Goal: Use online tool/utility: Utilize a website feature to perform a specific function

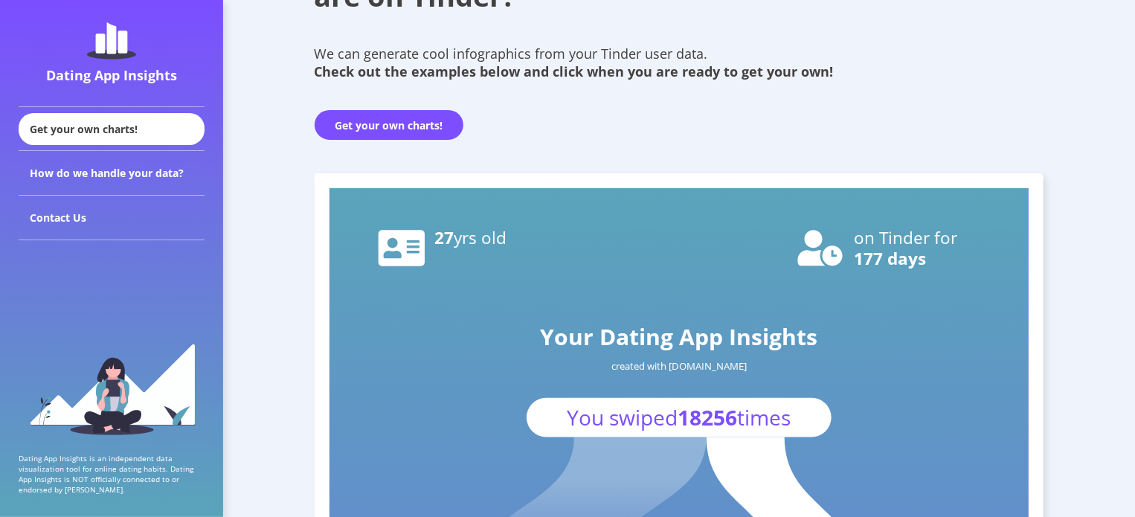
scroll to position [174, 0]
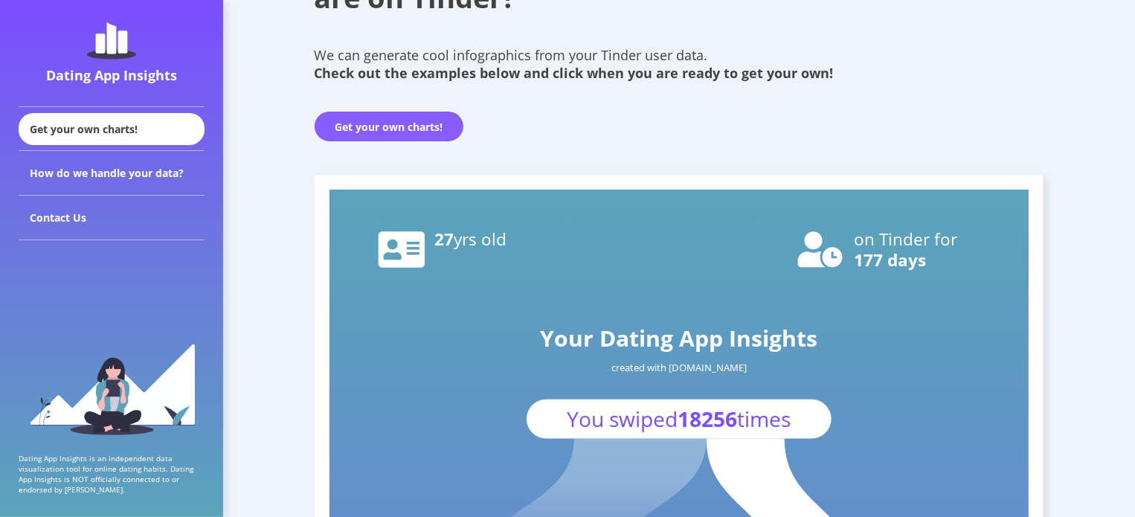
click at [413, 125] on button "Get your own charts!" at bounding box center [389, 127] width 149 height 30
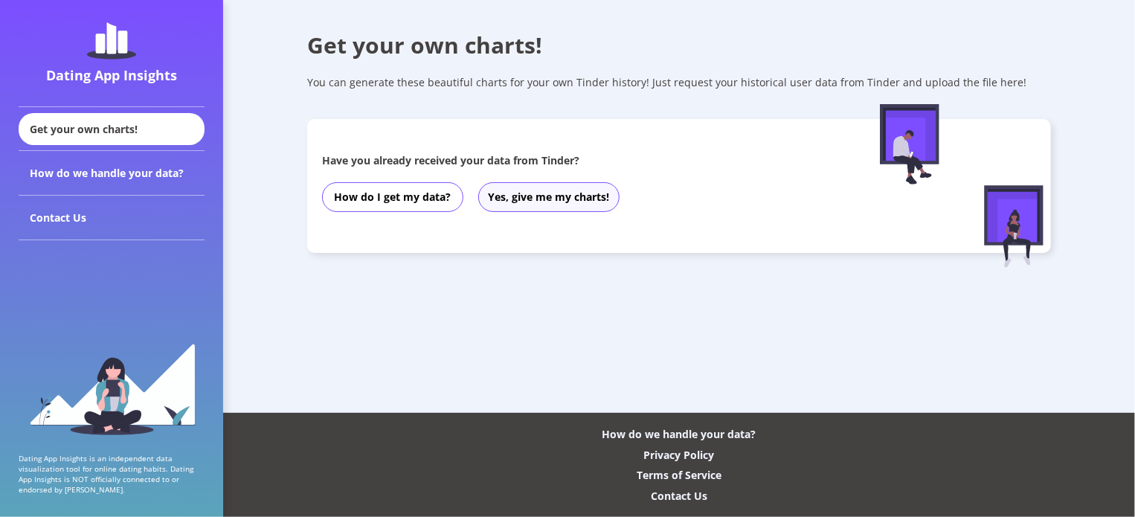
click at [523, 202] on button "Yes, give me my charts!" at bounding box center [548, 197] width 141 height 30
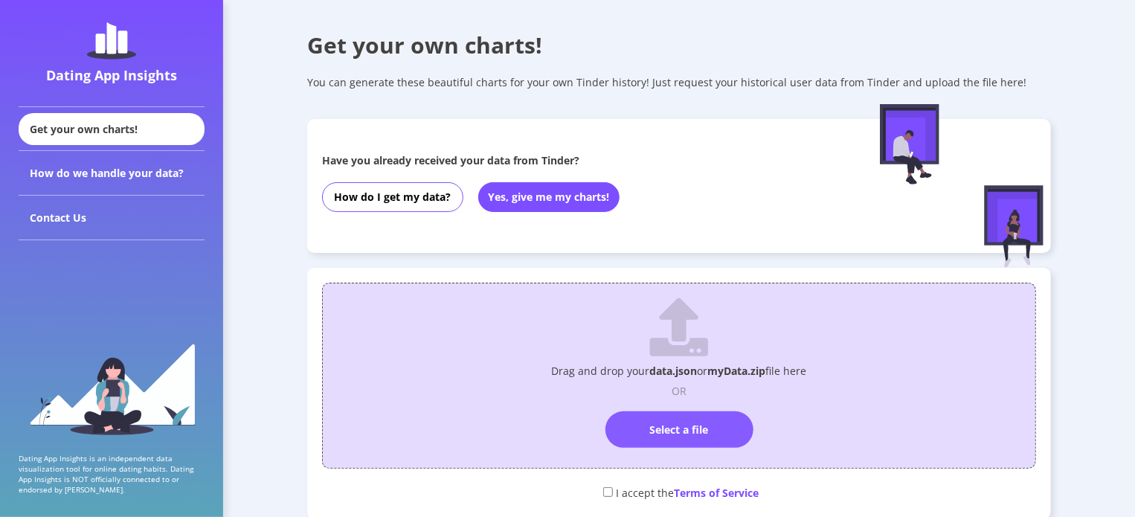
click at [657, 425] on label "Select a file" at bounding box center [679, 429] width 148 height 36
click at [679, 405] on input "Select a file" at bounding box center [679, 405] width 0 height 0
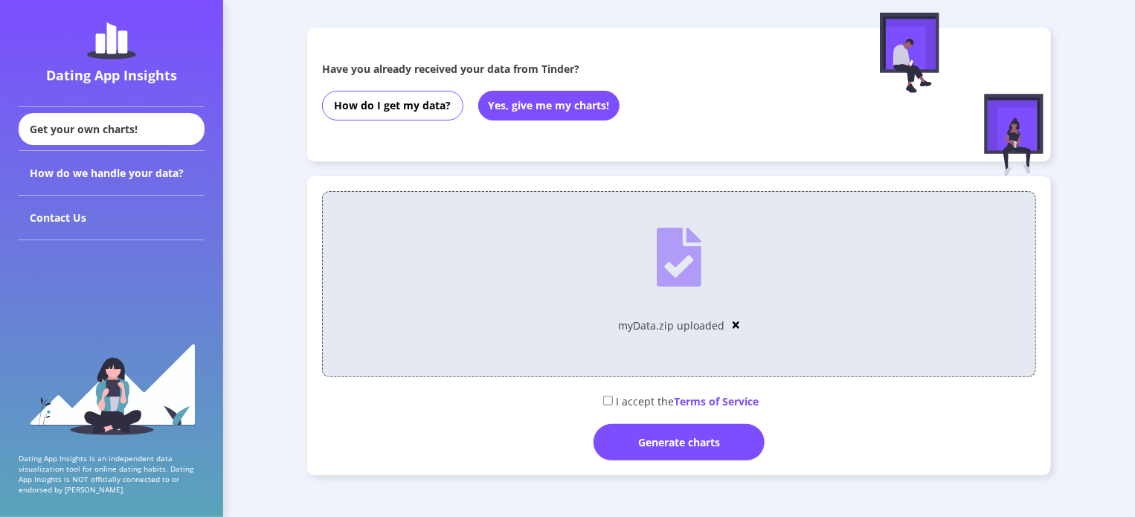
scroll to position [92, 0]
click at [733, 329] on img at bounding box center [736, 324] width 7 height 10
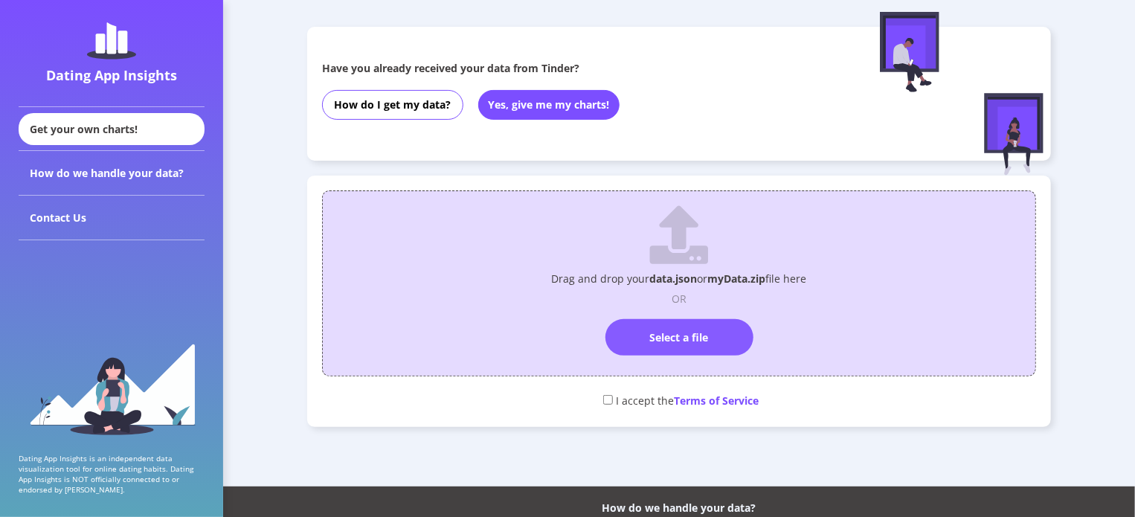
click at [670, 328] on label "Select a file" at bounding box center [679, 337] width 148 height 36
click at [679, 312] on input "Select a file" at bounding box center [679, 312] width 0 height 0
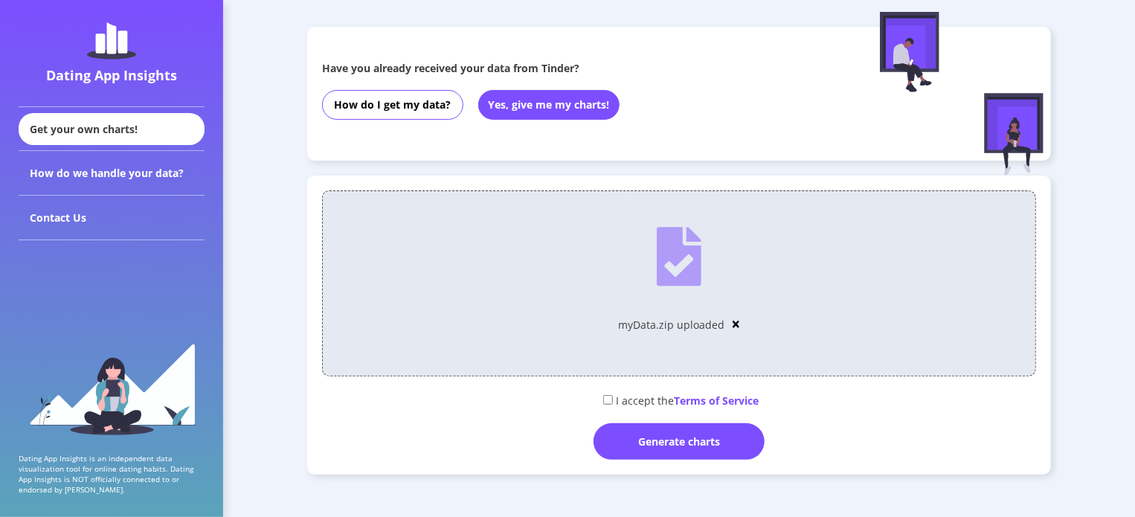
click at [606, 396] on input "checkbox" at bounding box center [608, 400] width 10 height 10
checkbox input "true"
click at [651, 445] on div "Generate charts" at bounding box center [678, 441] width 171 height 36
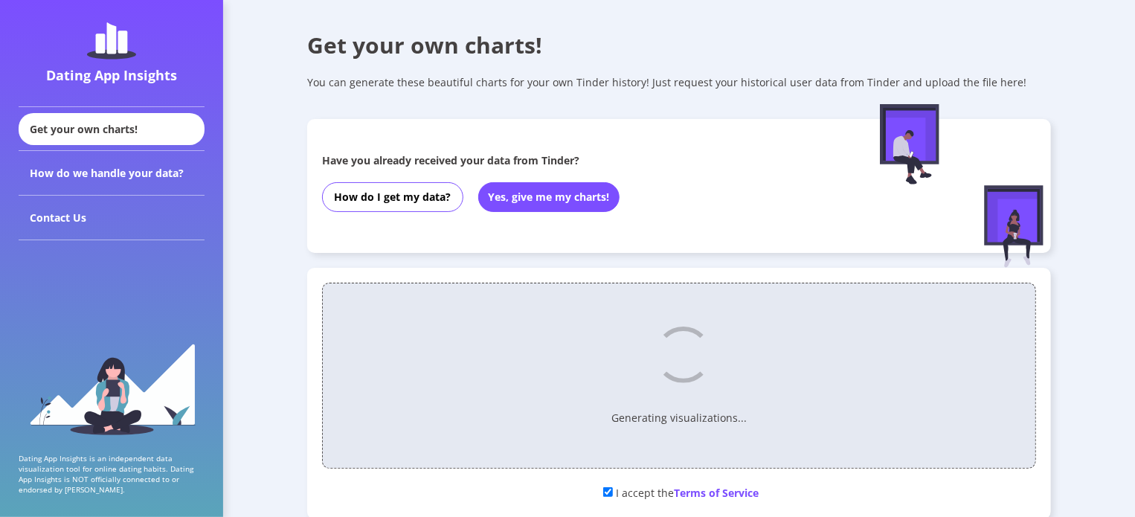
scroll to position [61, 0]
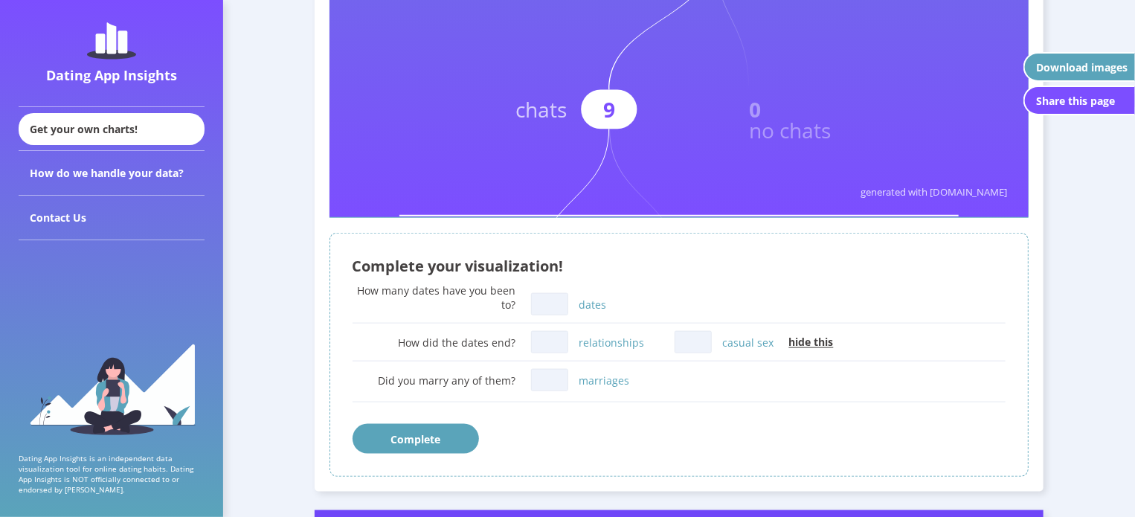
scroll to position [747, 0]
click at [547, 344] on input "relationships" at bounding box center [549, 342] width 37 height 22
click at [667, 393] on div "Did you marry any of them? marriages" at bounding box center [680, 387] width 654 height 44
click at [559, 346] on input "relationships" at bounding box center [549, 342] width 37 height 22
click at [535, 299] on input "dates" at bounding box center [549, 304] width 37 height 22
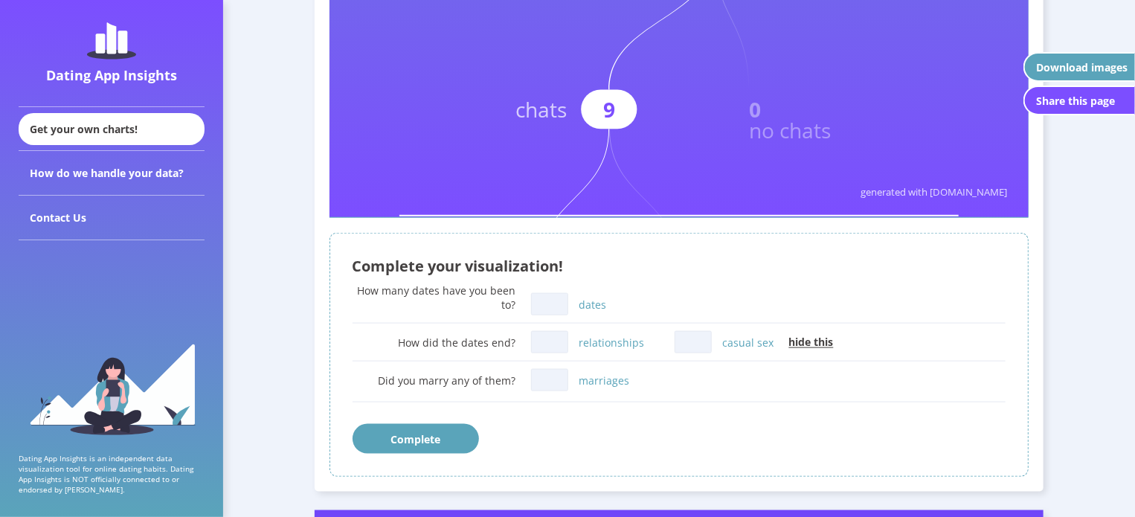
click at [538, 344] on input "relationships" at bounding box center [549, 342] width 37 height 22
type input "0"
click at [553, 382] on input "marriages" at bounding box center [549, 380] width 37 height 22
type input "0"
click at [697, 340] on input "casual sex" at bounding box center [693, 342] width 37 height 22
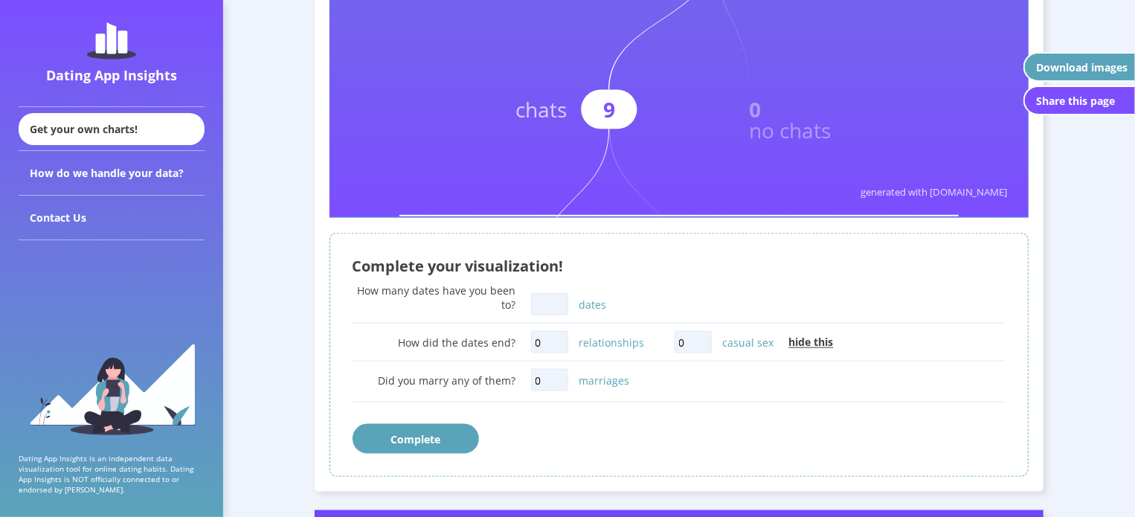
type input "0"
click at [794, 338] on span "hide this" at bounding box center [811, 342] width 45 height 14
click at [547, 310] on input "dates" at bounding box center [549, 304] width 37 height 22
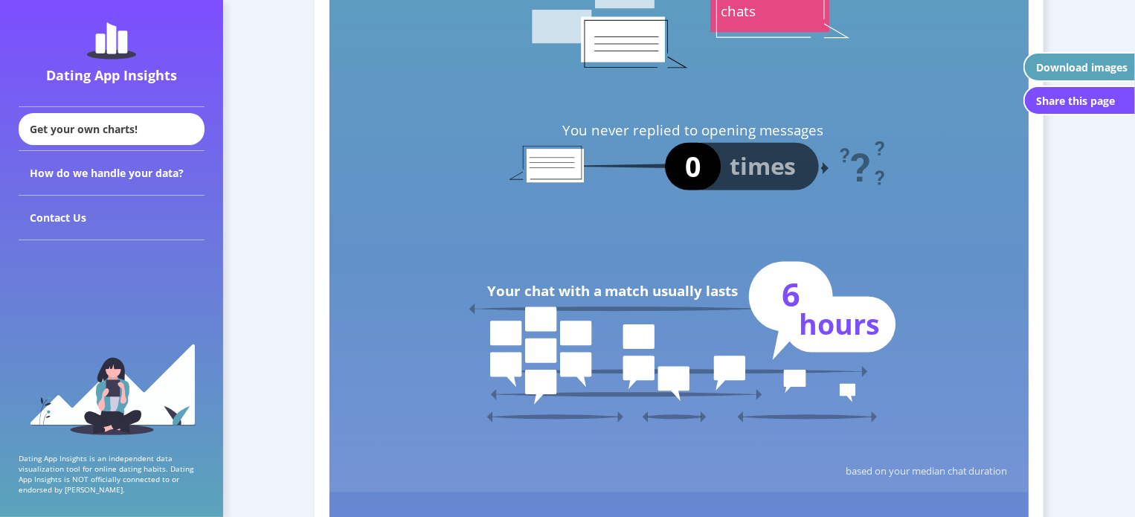
scroll to position [3673, 0]
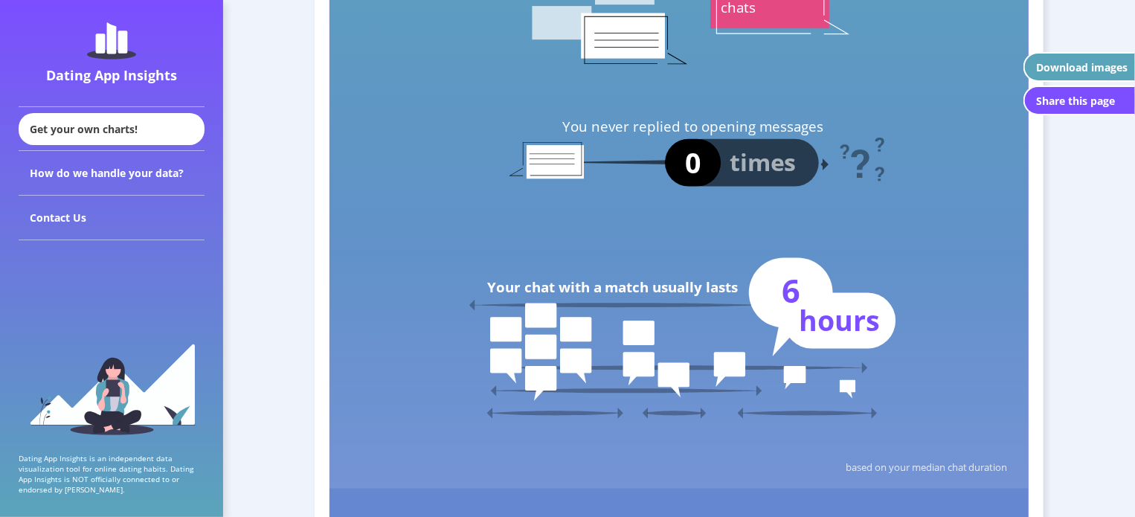
type input "0"
click at [551, 169] on rect at bounding box center [555, 162] width 57 height 33
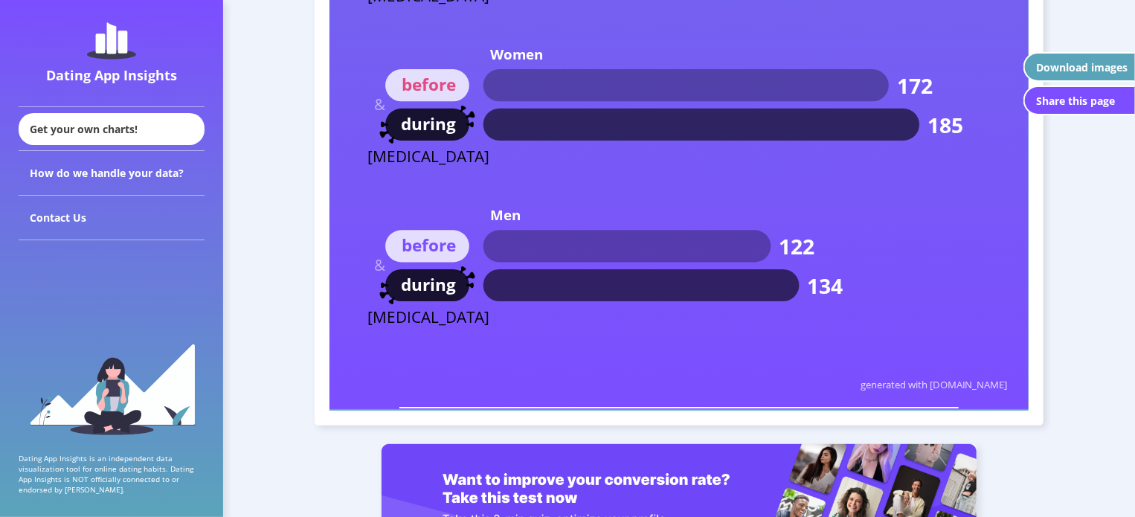
scroll to position [8780, 0]
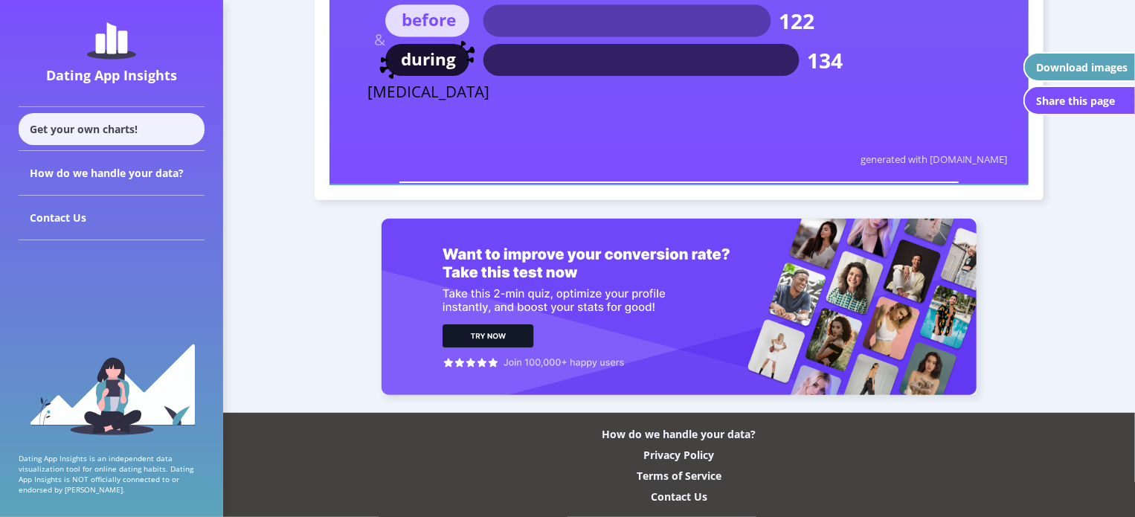
click at [60, 130] on div "Get your own charts!" at bounding box center [112, 129] width 186 height 32
drag, startPoint x: 75, startPoint y: 124, endPoint x: 270, endPoint y: 41, distance: 211.9
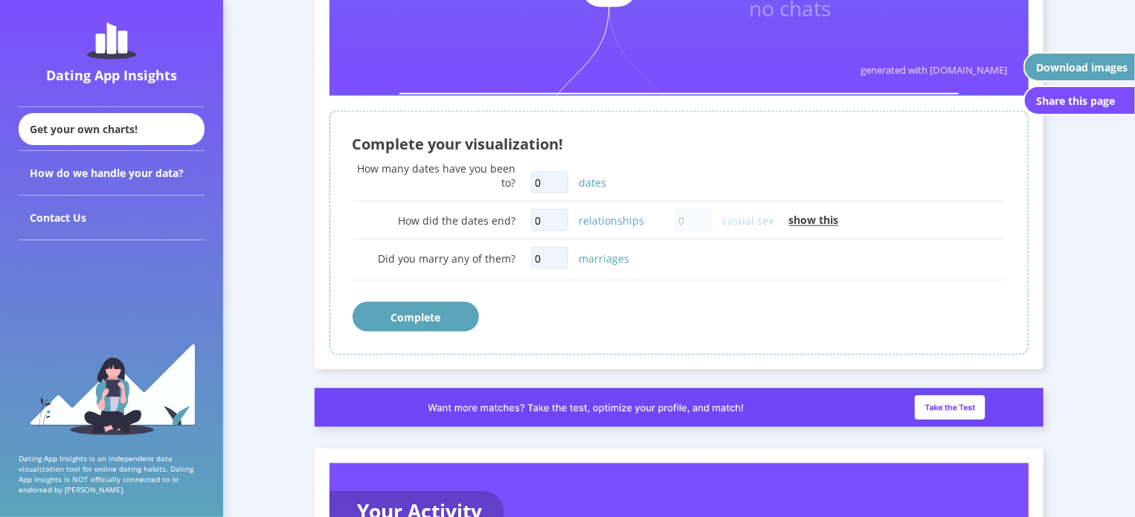
scroll to position [869, 0]
click at [419, 318] on button "Complete" at bounding box center [416, 317] width 126 height 30
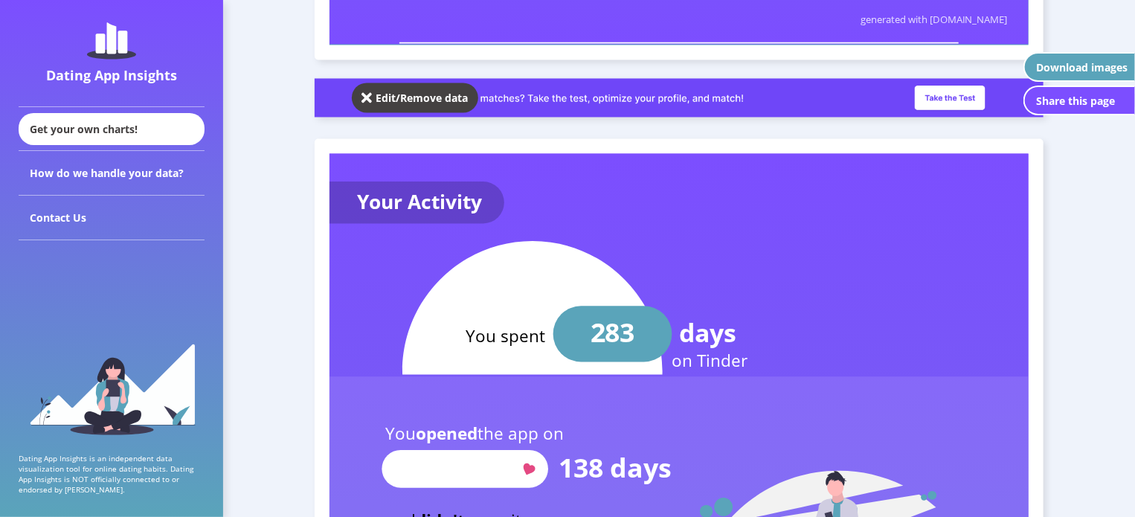
scroll to position [1472, 0]
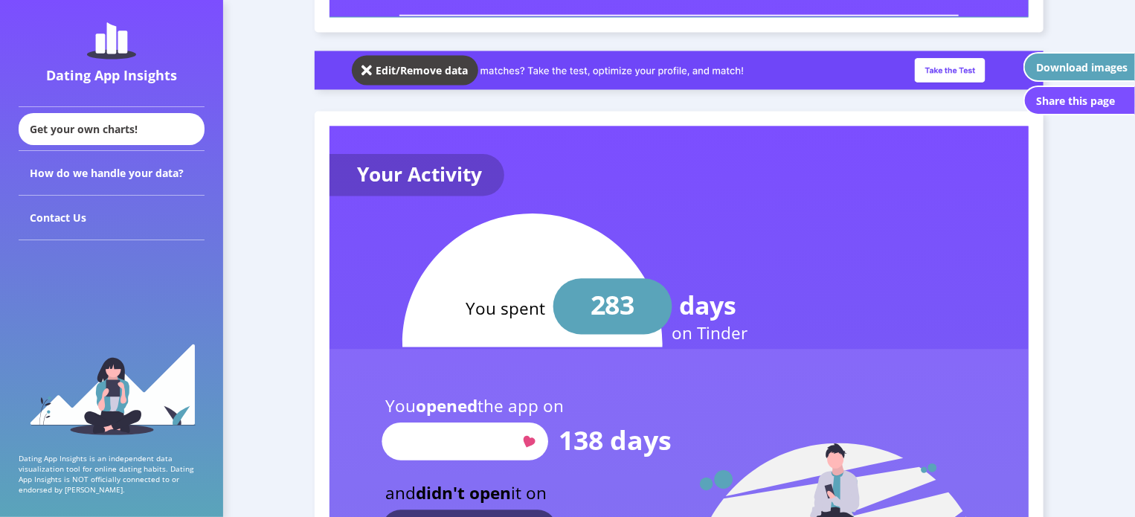
click at [946, 71] on img at bounding box center [680, 70] width 730 height 39
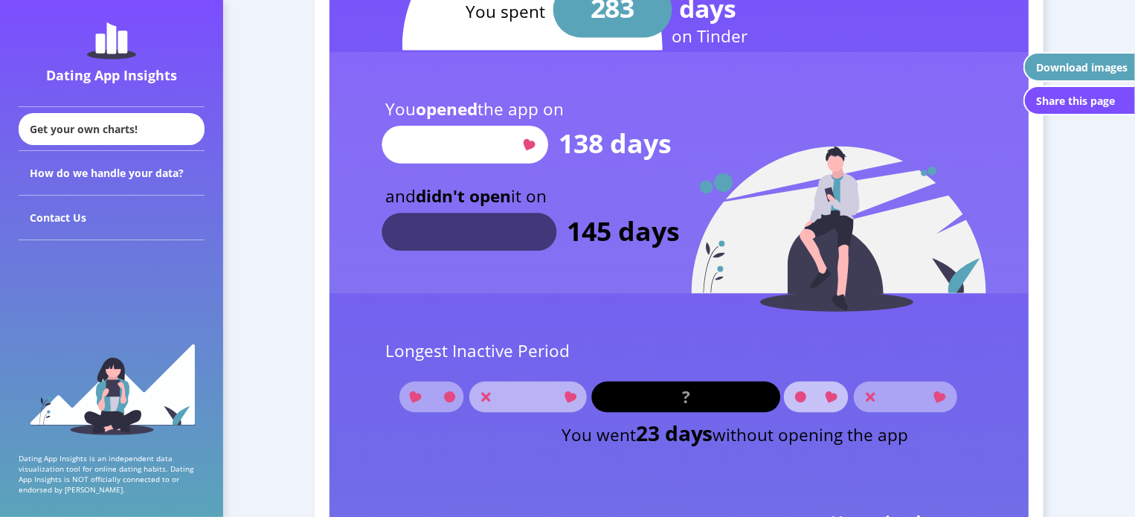
scroll to position [1809, 0]
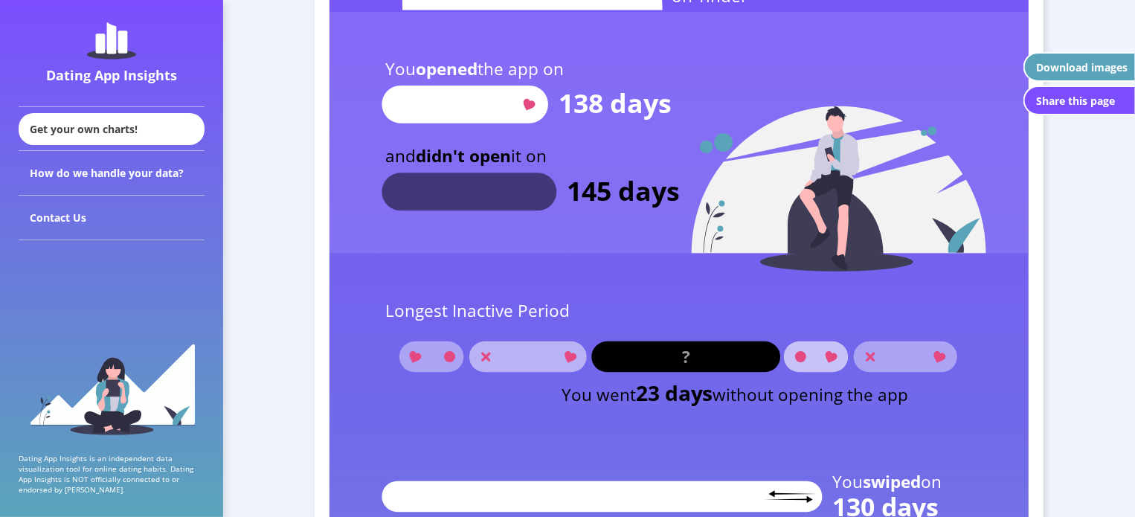
click at [1082, 104] on div "Share this page" at bounding box center [1075, 101] width 79 height 14
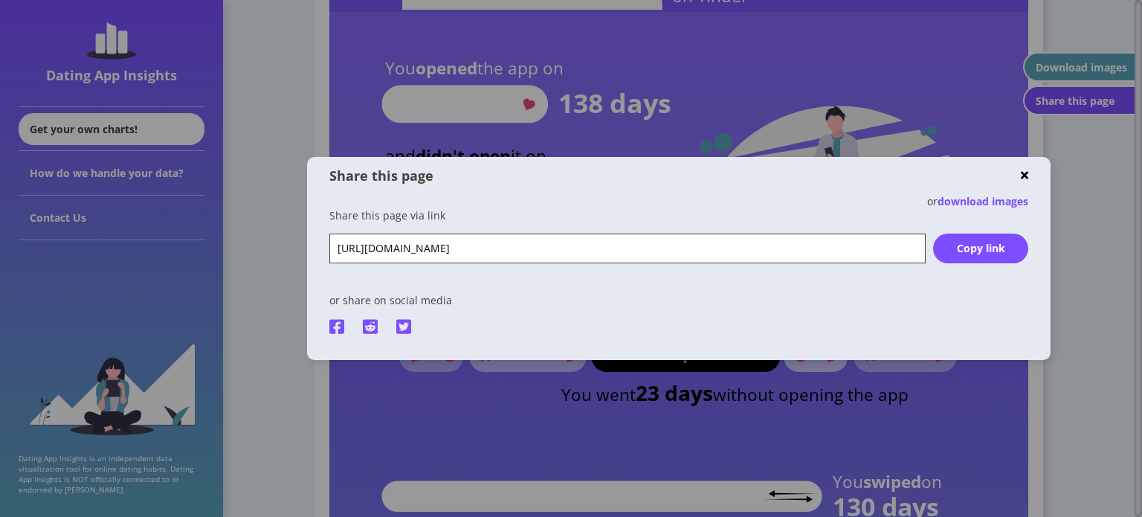
click at [961, 252] on div "Copy link" at bounding box center [980, 248] width 95 height 14
click at [970, 252] on div "Copy link" at bounding box center [980, 248] width 95 height 14
click at [1027, 170] on img at bounding box center [1024, 175] width 7 height 11
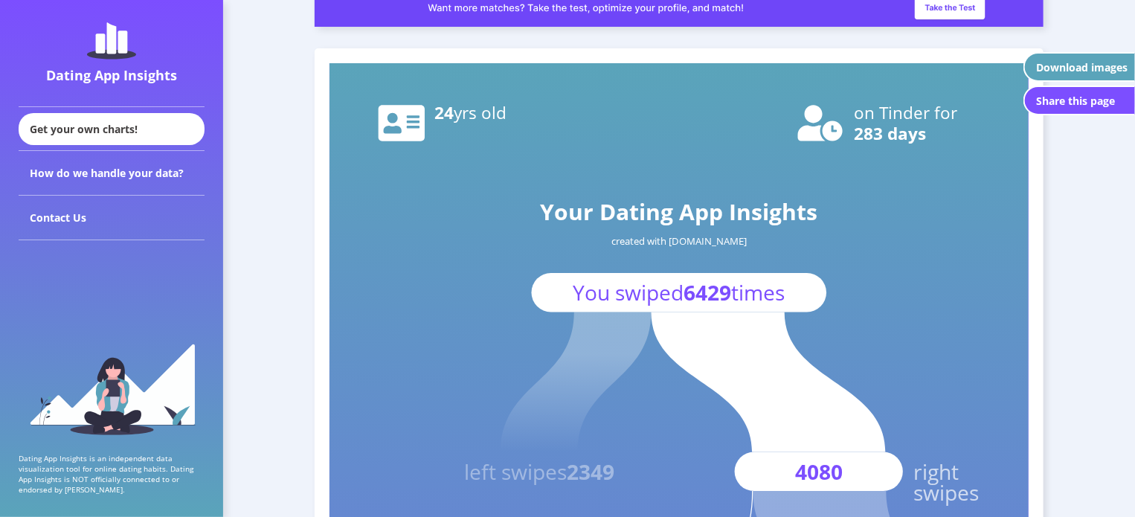
scroll to position [0, 0]
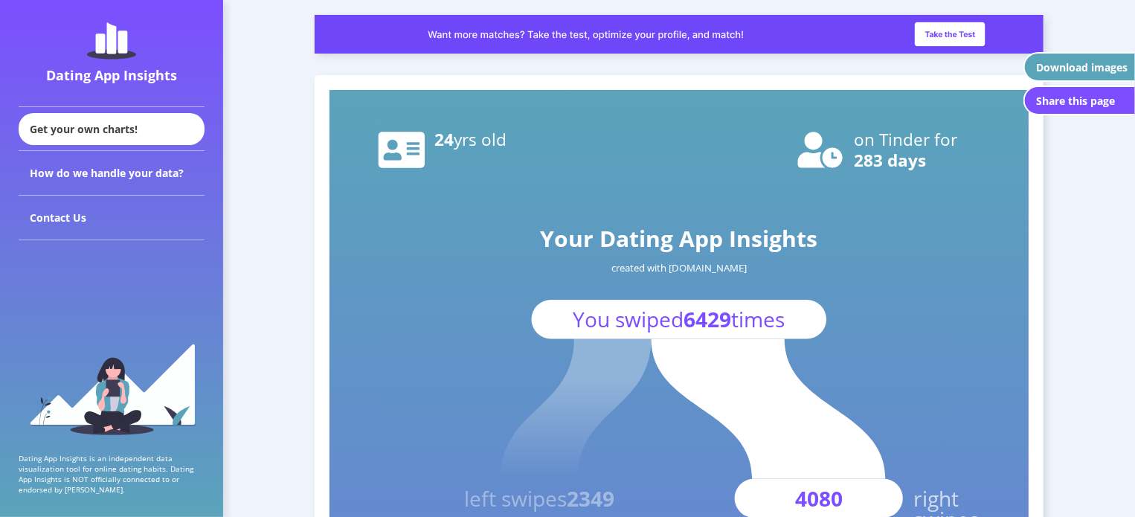
drag, startPoint x: 1037, startPoint y: 1, endPoint x: 788, endPoint y: 68, distance: 257.3
